Goal: Task Accomplishment & Management: Use online tool/utility

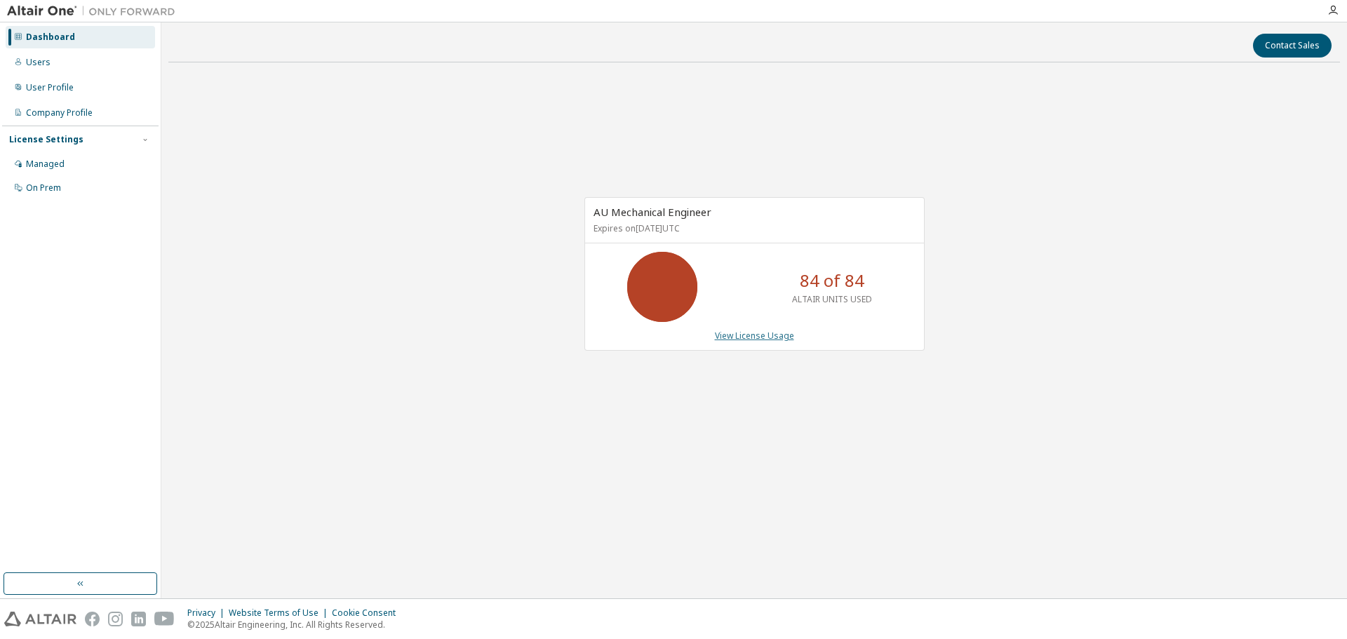
click at [749, 334] on link "View License Usage" at bounding box center [754, 336] width 79 height 12
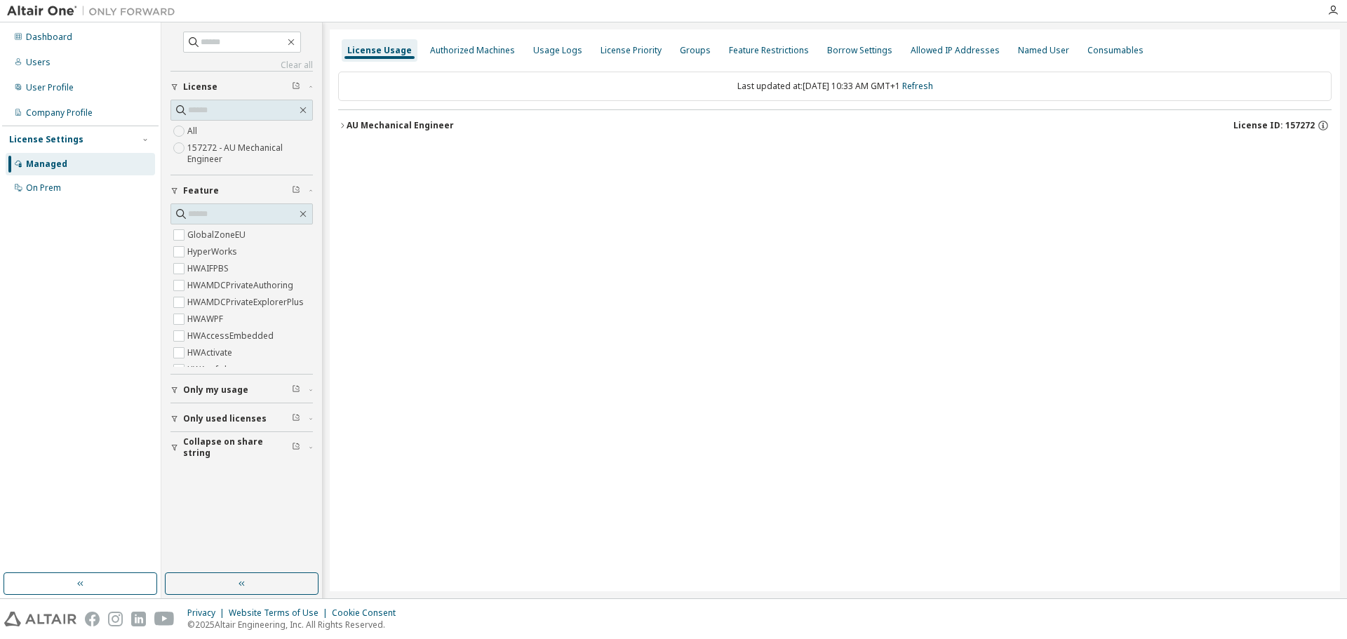
click at [342, 123] on icon "button" at bounding box center [342, 125] width 3 height 5
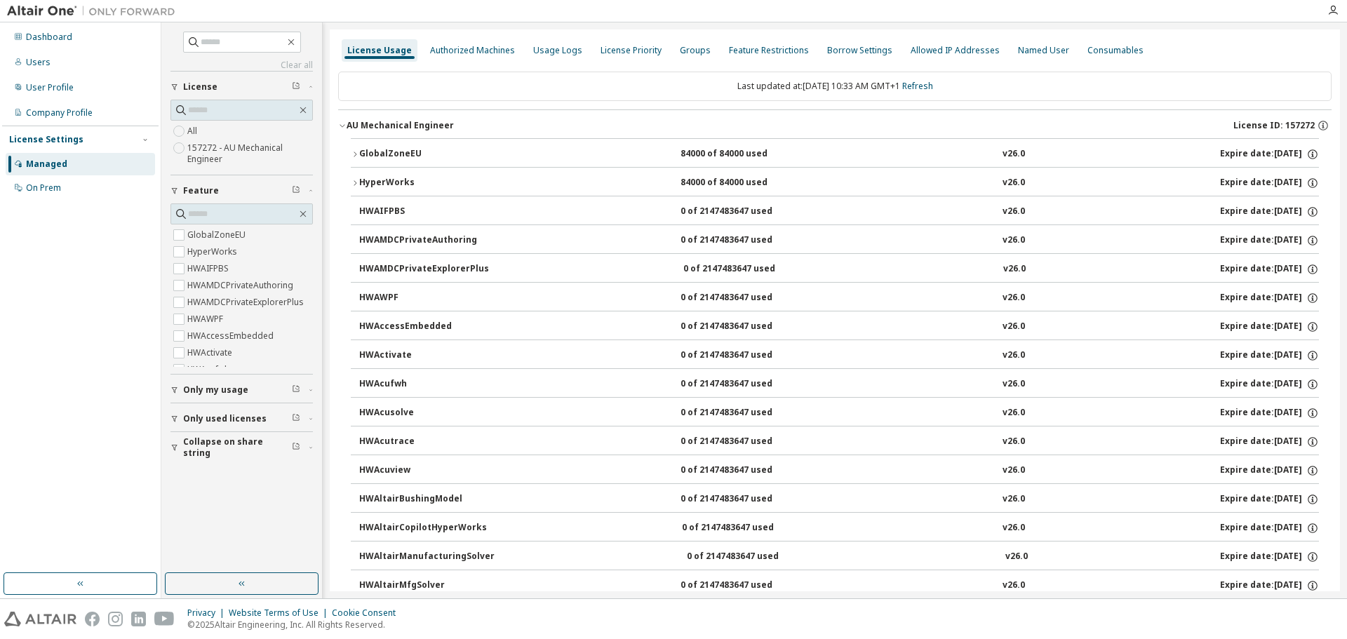
click at [356, 150] on icon "button" at bounding box center [355, 154] width 8 height 8
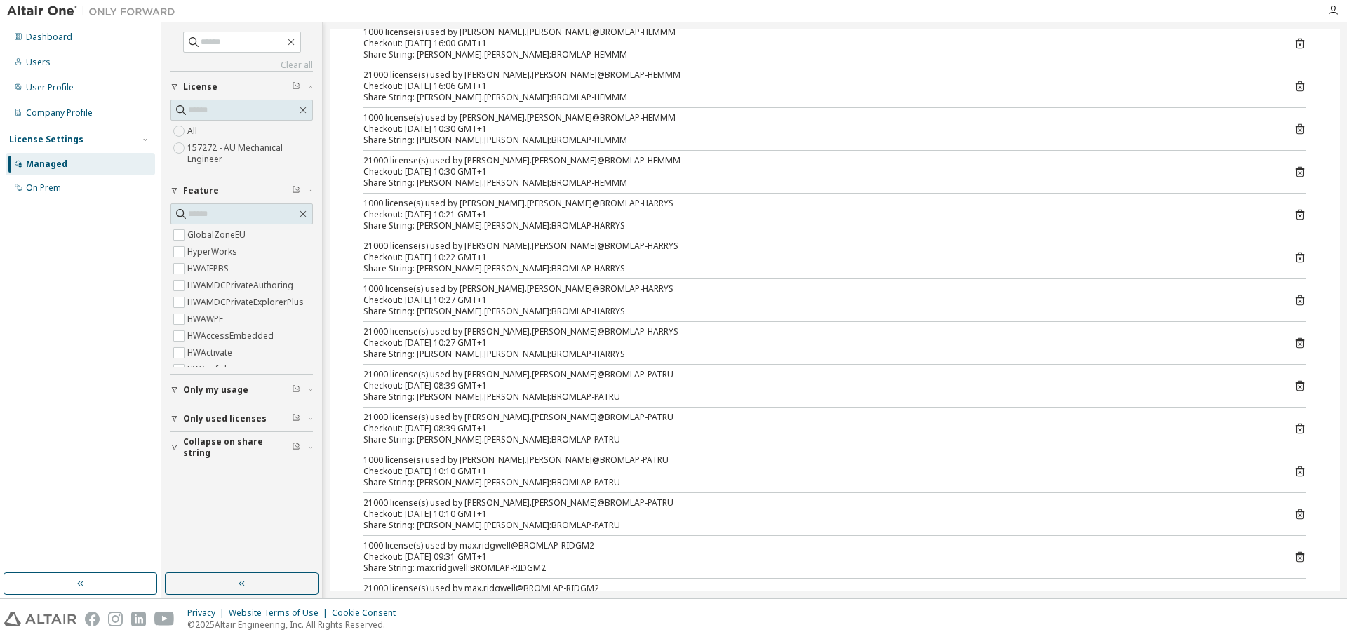
scroll to position [70, 0]
